Goal: Task Accomplishment & Management: Use online tool/utility

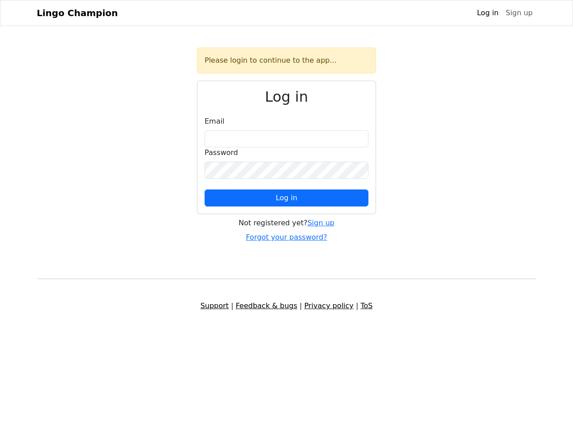
click at [287, 198] on span "Log in" at bounding box center [287, 198] width 22 height 9
